Goal: Transaction & Acquisition: Purchase product/service

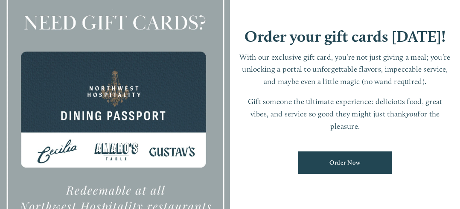
click at [55, 32] on div at bounding box center [115, 104] width 230 height 323
click at [327, 162] on link "Order Now" at bounding box center [345, 162] width 94 height 23
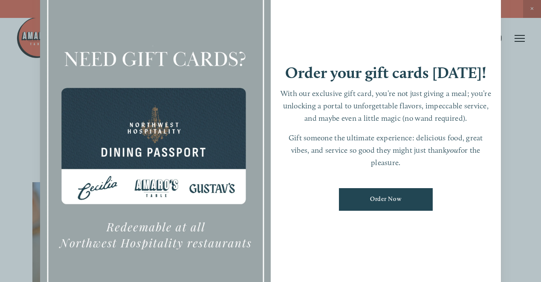
click at [460, 10] on div at bounding box center [270, 141] width 541 height 282
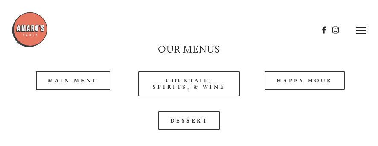
scroll to position [720, 0]
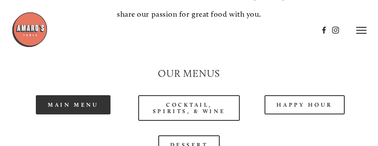
click at [83, 109] on link "Main Menu" at bounding box center [73, 104] width 75 height 19
